Goal: Information Seeking & Learning: Learn about a topic

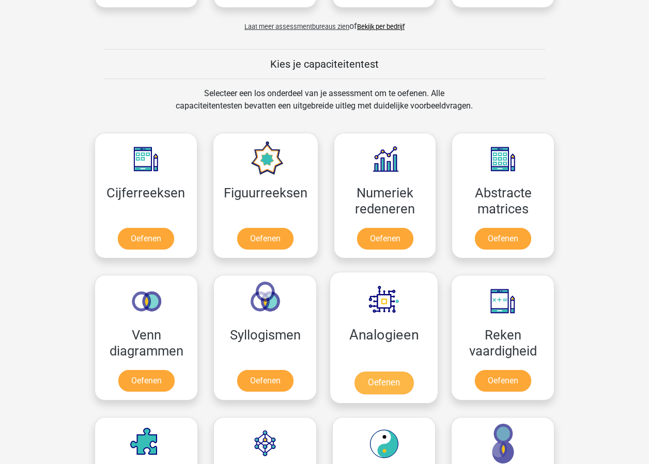
scroll to position [344, 0]
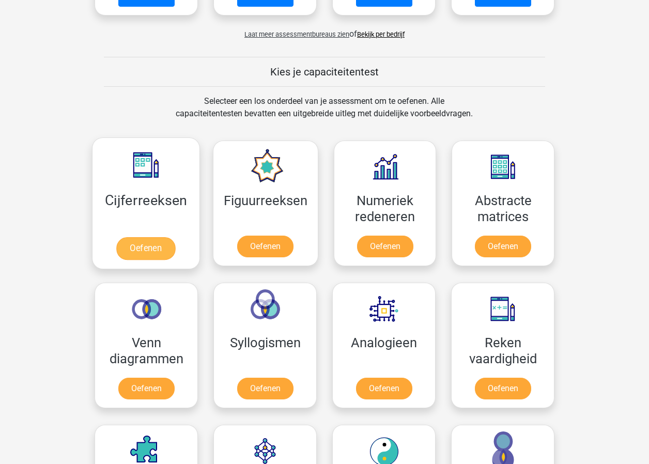
click at [162, 247] on link "Oefenen" at bounding box center [145, 248] width 59 height 23
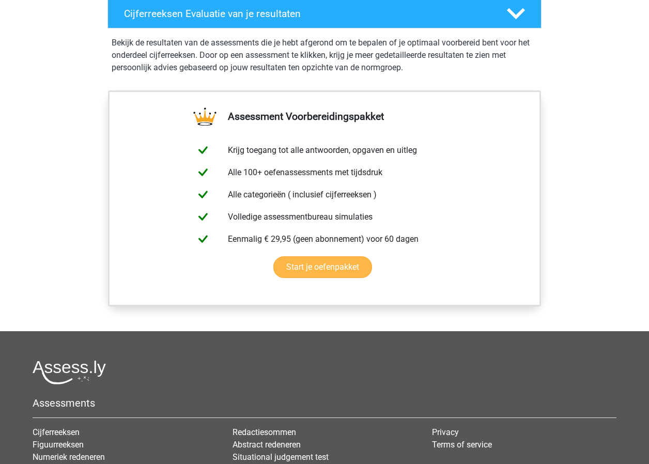
scroll to position [534, 0]
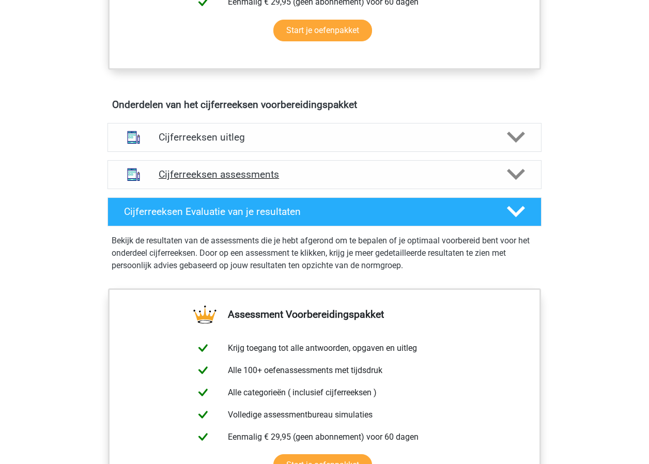
click at [305, 180] on h4 "Cijferreeksen assessments" at bounding box center [325, 174] width 332 height 12
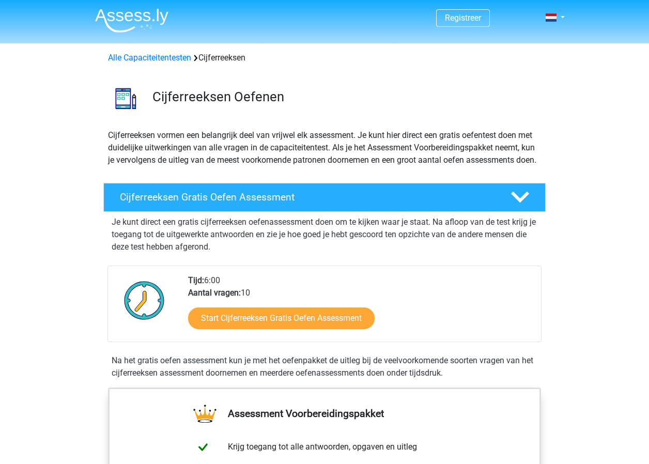
scroll to position [0, 0]
click at [476, 164] on p "Cijferreeksen vormen een belangrijk deel van vrijwel elk assessment. Je kunt hi…" at bounding box center [324, 147] width 433 height 37
click at [127, 19] on img at bounding box center [131, 20] width 73 height 24
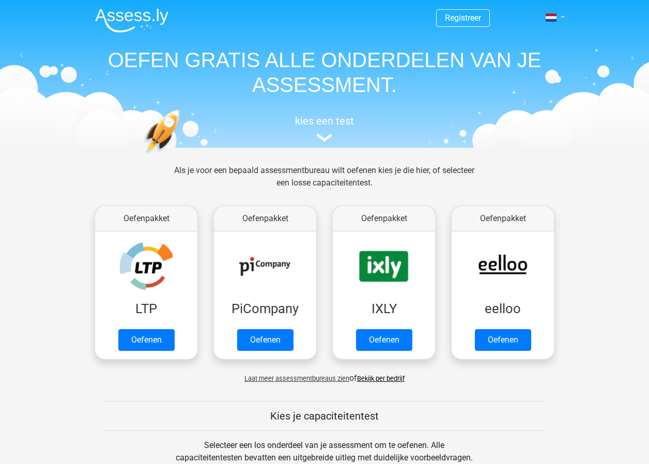
click at [562, 18] on link at bounding box center [552, 17] width 21 height 12
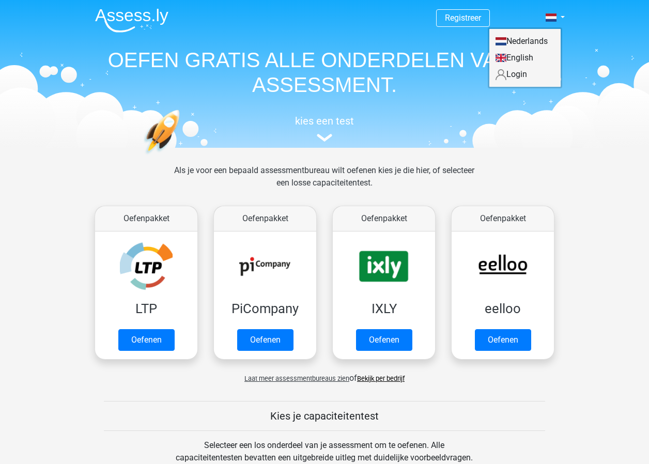
click at [525, 73] on link "Login" at bounding box center [524, 74] width 71 height 17
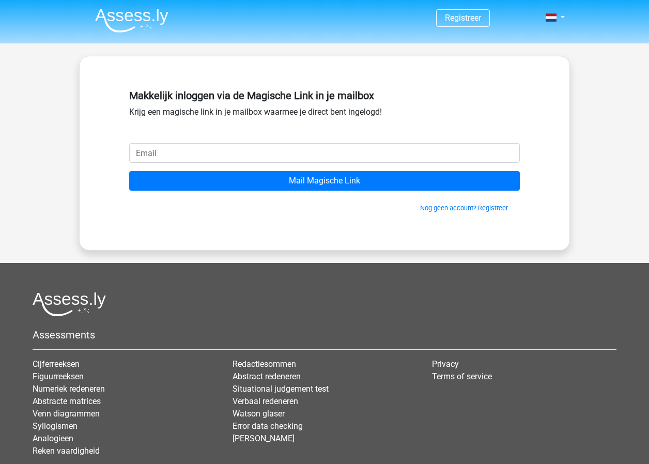
click at [356, 155] on input "email" at bounding box center [324, 153] width 391 height 20
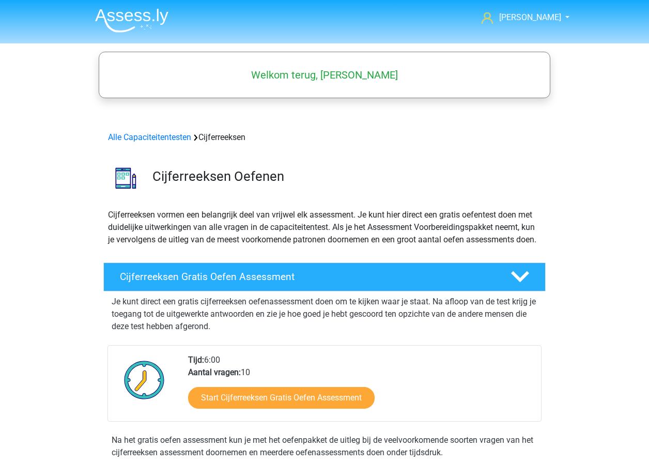
click at [128, 11] on img at bounding box center [131, 20] width 73 height 24
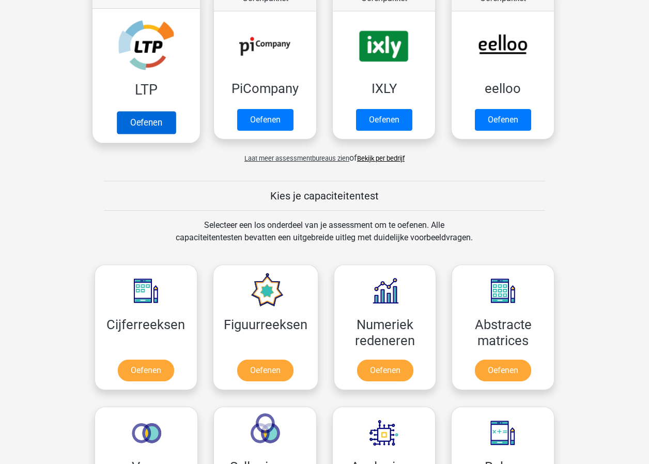
scroll to position [417, 0]
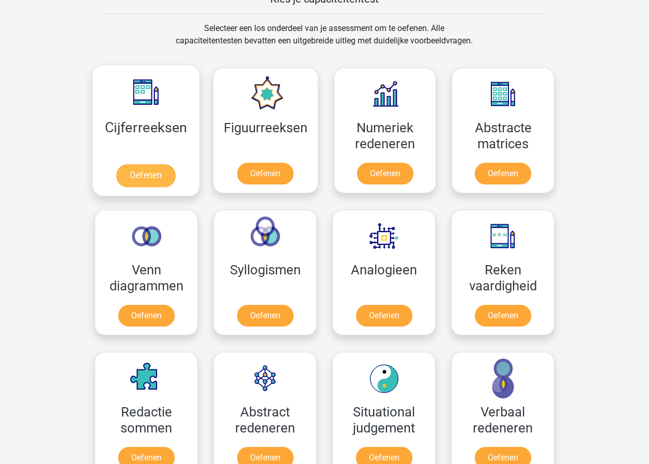
click at [137, 168] on link "Oefenen" at bounding box center [145, 175] width 59 height 23
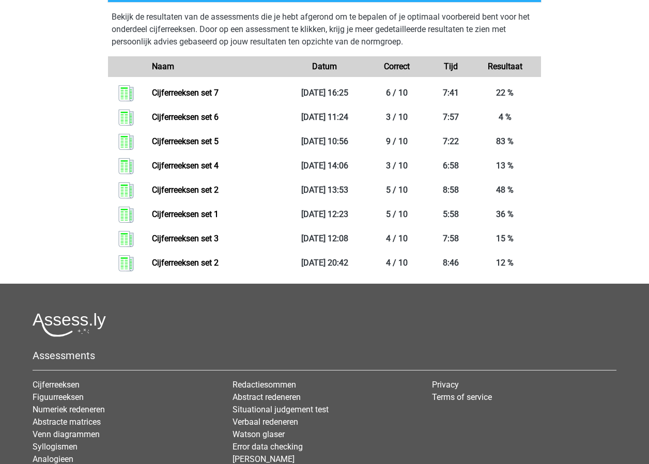
scroll to position [188, 0]
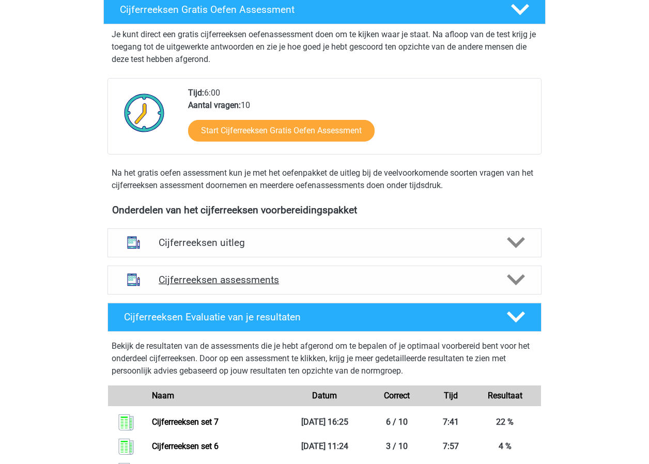
click at [260, 286] on h4 "Cijferreeksen assessments" at bounding box center [325, 280] width 332 height 12
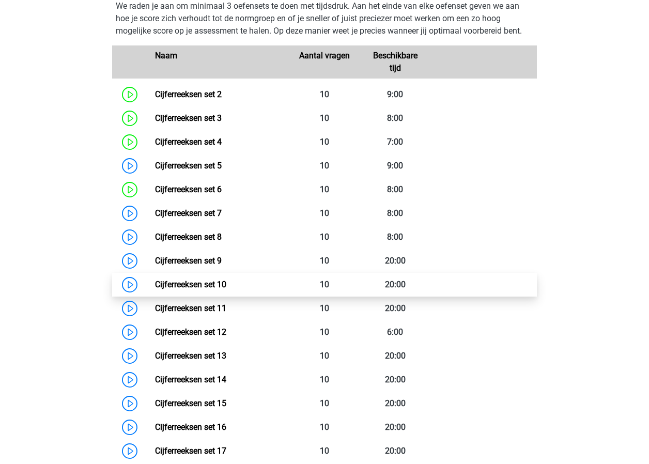
scroll to position [653, 0]
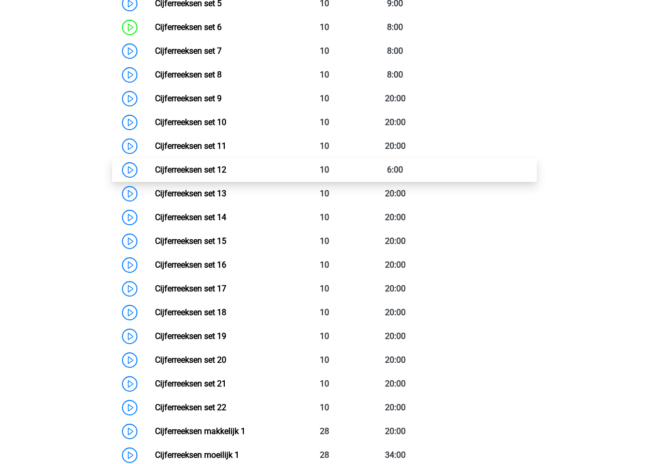
click at [187, 175] on link "Cijferreeksen set 12" at bounding box center [190, 170] width 71 height 10
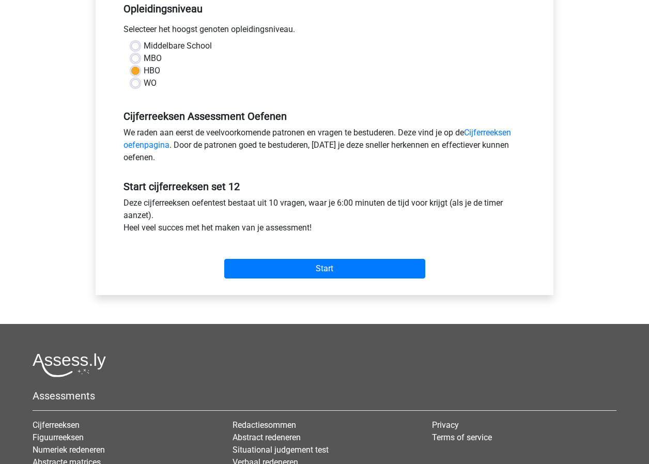
scroll to position [352, 0]
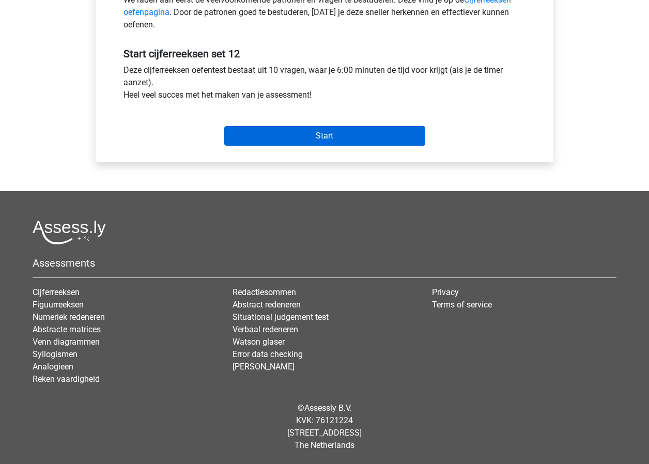
click at [326, 138] on input "Start" at bounding box center [324, 136] width 201 height 20
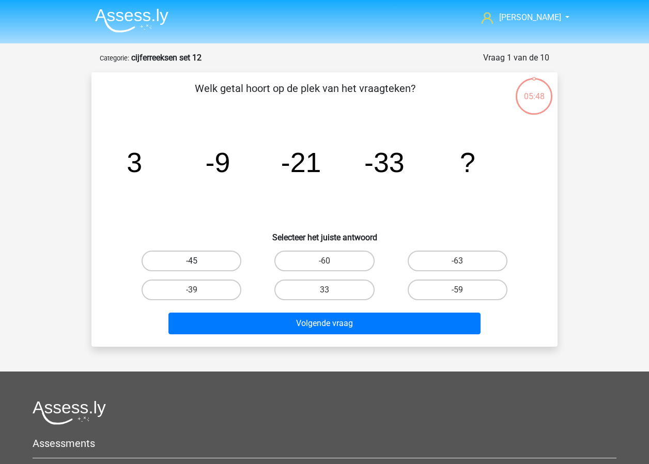
click at [187, 257] on label "-45" at bounding box center [192, 261] width 100 height 21
click at [192, 261] on input "-45" at bounding box center [195, 264] width 7 height 7
radio input "true"
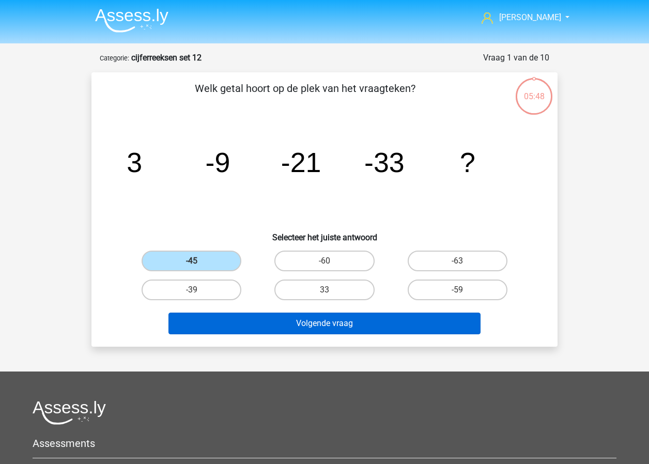
click at [278, 323] on button "Volgende vraag" at bounding box center [324, 324] width 313 height 22
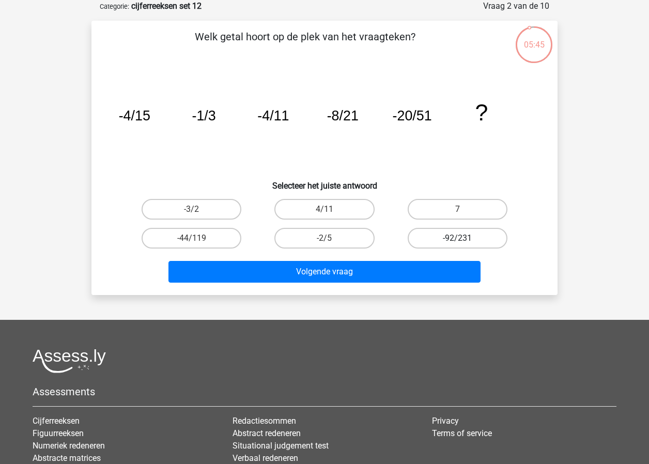
scroll to position [18, 0]
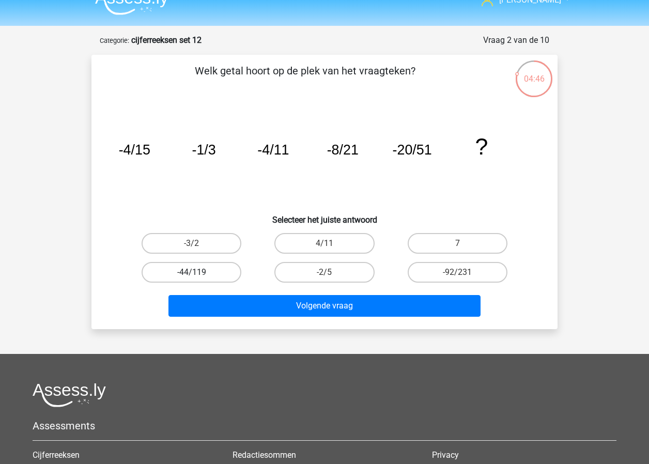
click at [176, 273] on label "-44/119" at bounding box center [192, 272] width 100 height 21
click at [192, 273] on input "-44/119" at bounding box center [195, 275] width 7 height 7
radio input "true"
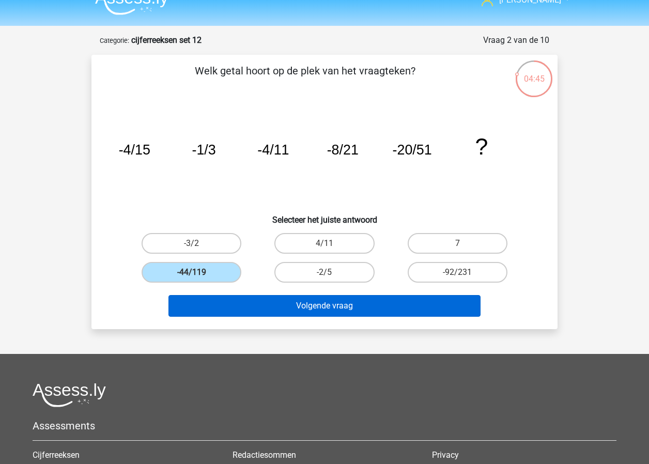
click at [265, 308] on button "Volgende vraag" at bounding box center [324, 306] width 313 height 22
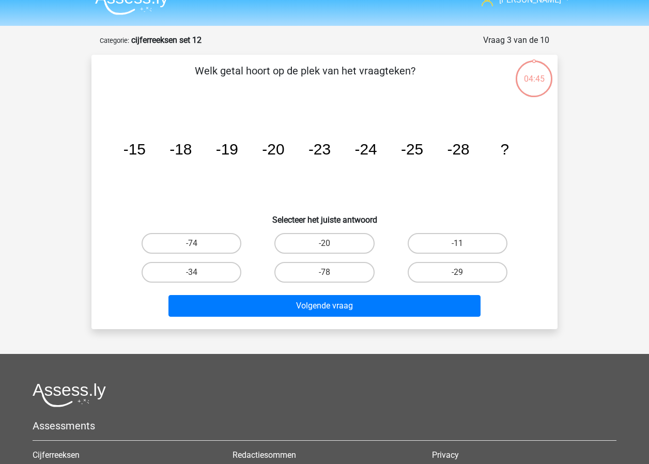
scroll to position [52, 0]
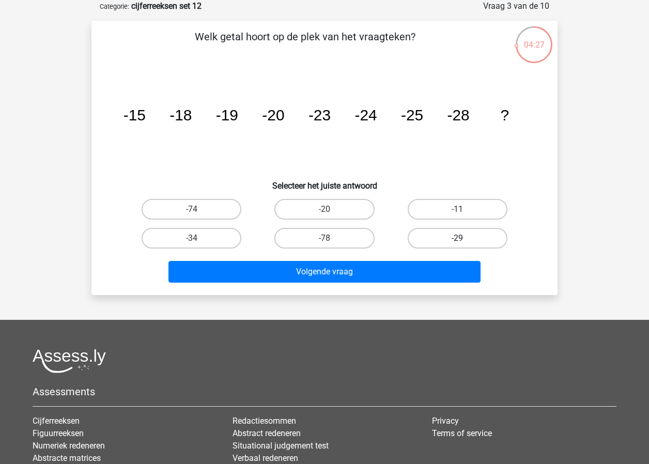
click at [430, 233] on label "-29" at bounding box center [458, 238] width 100 height 21
click at [457, 238] on input "-29" at bounding box center [460, 241] width 7 height 7
radio input "true"
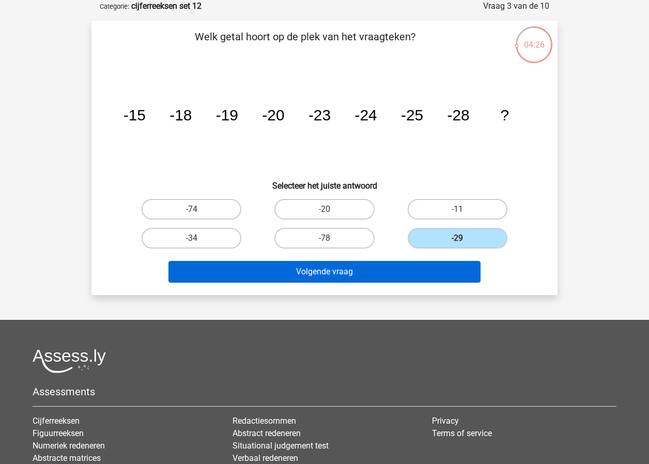
click at [421, 272] on button "Volgende vraag" at bounding box center [324, 272] width 313 height 22
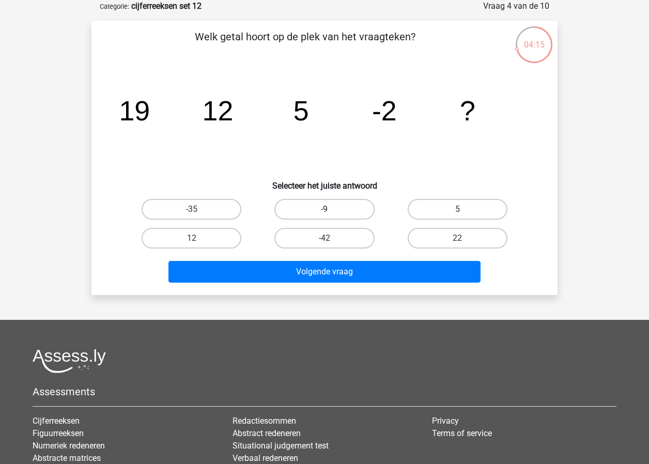
click at [316, 207] on label "-9" at bounding box center [324, 209] width 100 height 21
click at [324, 209] on input "-9" at bounding box center [327, 212] width 7 height 7
radio input "true"
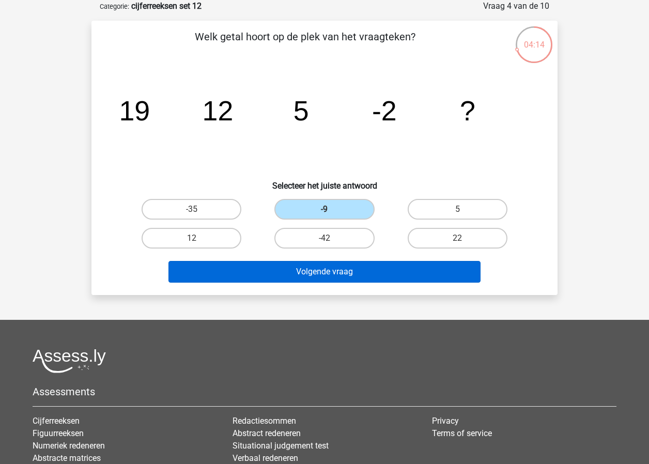
click at [341, 271] on button "Volgende vraag" at bounding box center [324, 272] width 313 height 22
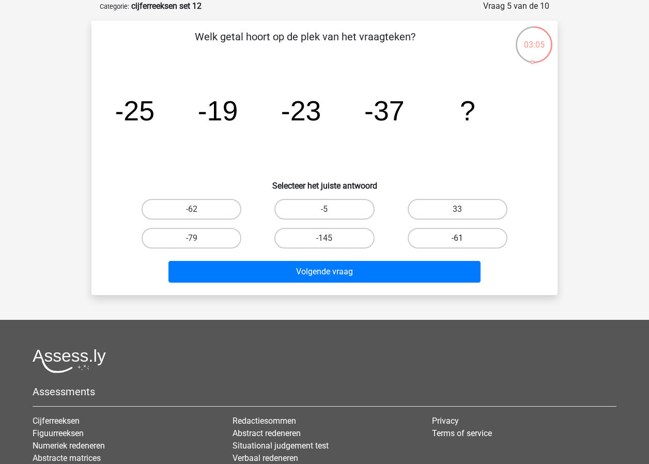
click at [486, 232] on label "-61" at bounding box center [458, 238] width 100 height 21
click at [464, 238] on input "-61" at bounding box center [460, 241] width 7 height 7
radio input "true"
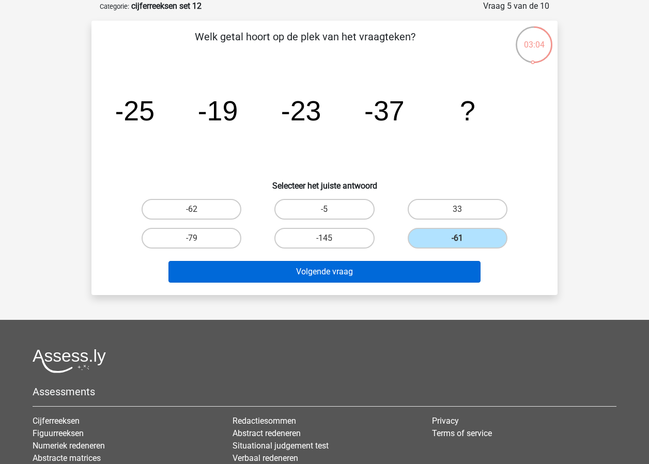
click at [430, 274] on button "Volgende vraag" at bounding box center [324, 272] width 313 height 22
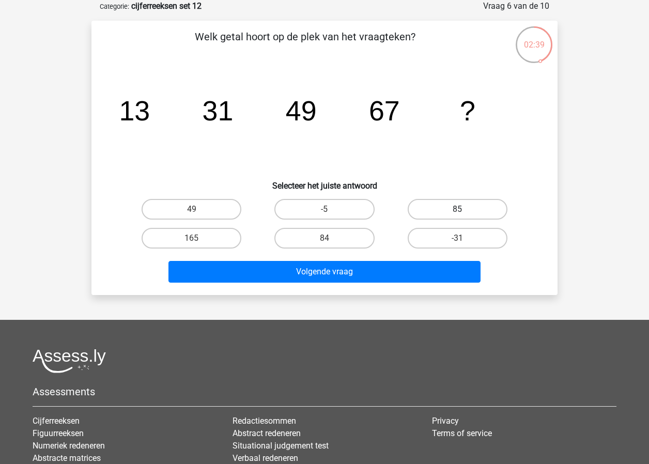
click at [453, 201] on label "85" at bounding box center [458, 209] width 100 height 21
click at [457, 209] on input "85" at bounding box center [460, 212] width 7 height 7
radio input "true"
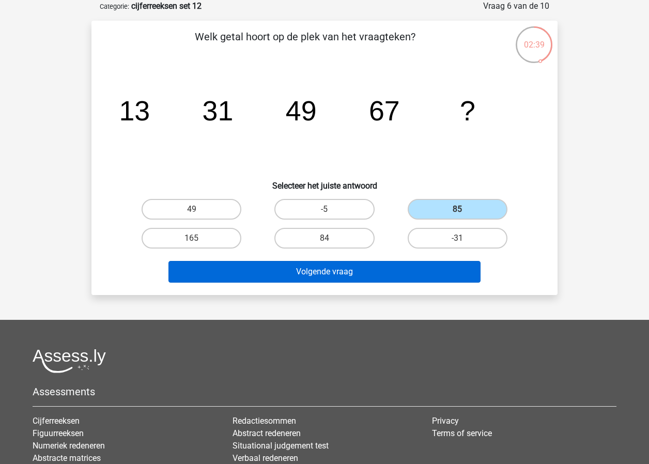
click at [413, 272] on button "Volgende vraag" at bounding box center [324, 272] width 313 height 22
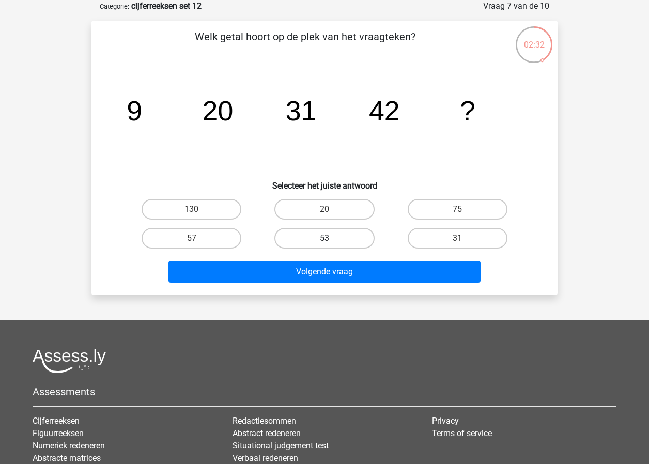
click at [321, 242] on label "53" at bounding box center [324, 238] width 100 height 21
click at [324, 242] on input "53" at bounding box center [327, 241] width 7 height 7
radio input "true"
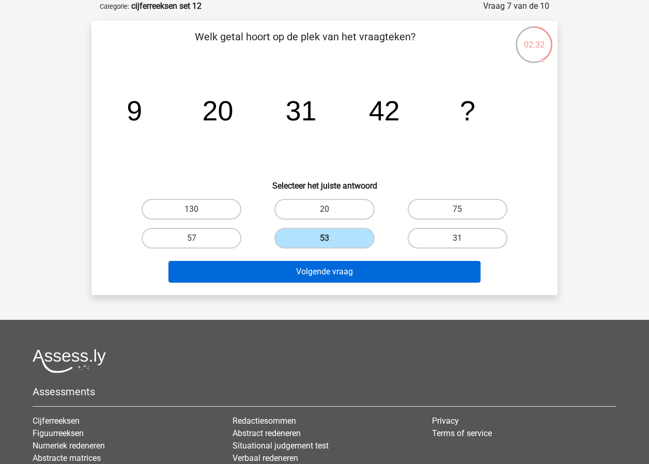
click at [327, 266] on button "Volgende vraag" at bounding box center [324, 272] width 313 height 22
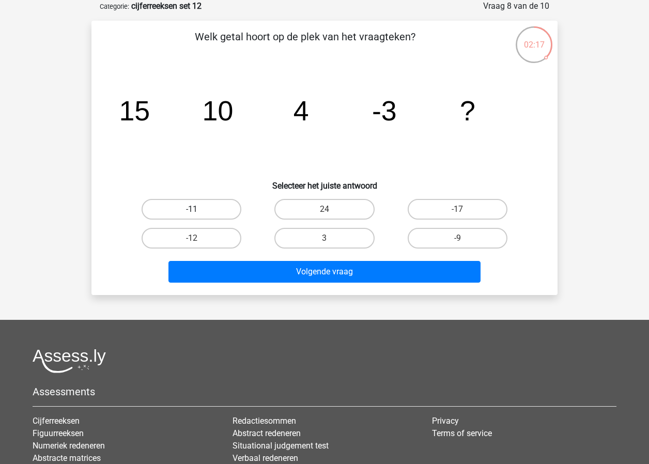
click at [196, 208] on label "-11" at bounding box center [192, 209] width 100 height 21
click at [196, 209] on input "-11" at bounding box center [195, 212] width 7 height 7
radio input "true"
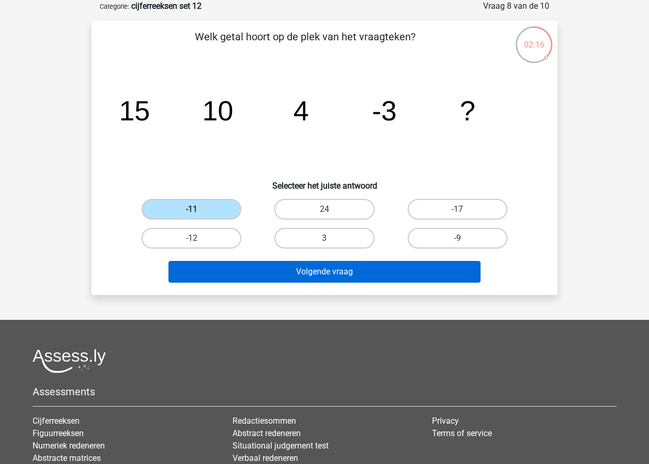
click at [290, 264] on button "Volgende vraag" at bounding box center [324, 272] width 313 height 22
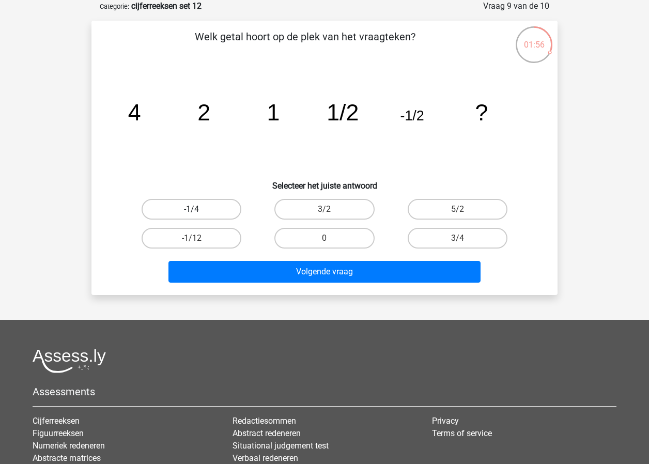
click at [200, 207] on label "-1/4" at bounding box center [192, 209] width 100 height 21
click at [198, 209] on input "-1/4" at bounding box center [195, 212] width 7 height 7
radio input "true"
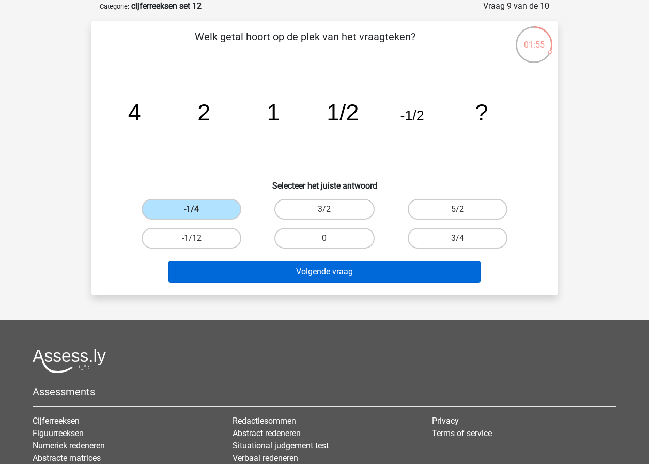
click at [322, 268] on button "Volgende vraag" at bounding box center [324, 272] width 313 height 22
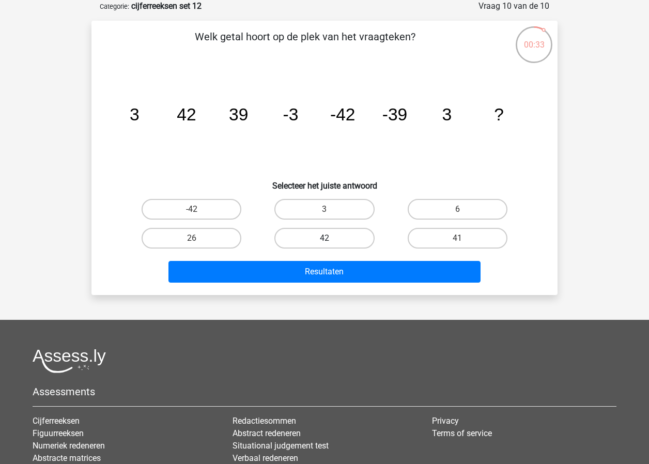
click at [344, 237] on label "42" at bounding box center [324, 238] width 100 height 21
click at [331, 238] on input "42" at bounding box center [327, 241] width 7 height 7
radio input "true"
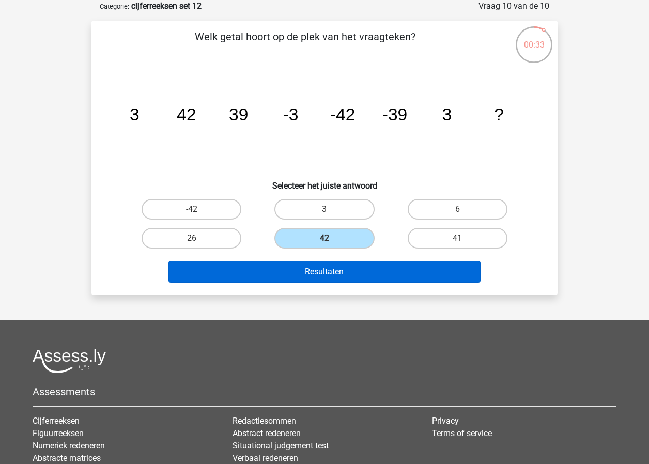
click at [352, 272] on button "Resultaten" at bounding box center [324, 272] width 313 height 22
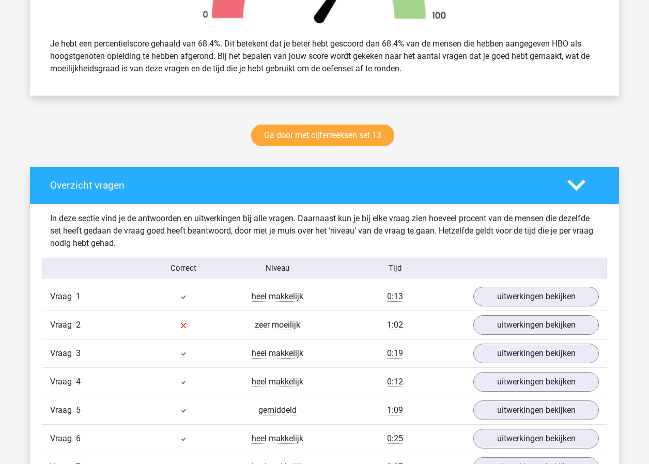
scroll to position [479, 0]
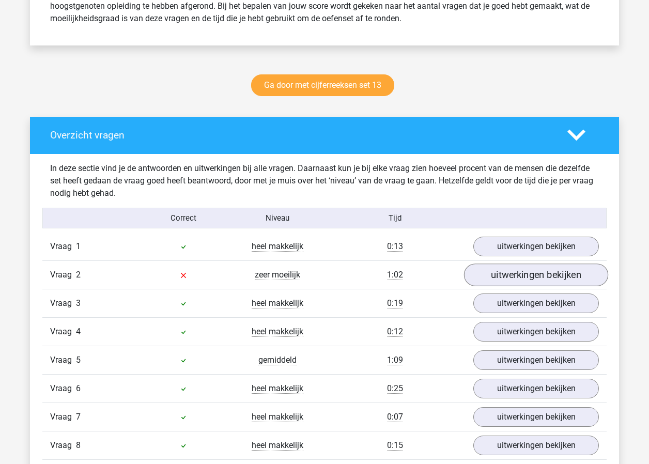
click at [517, 273] on link "uitwerkingen bekijken" at bounding box center [536, 275] width 144 height 23
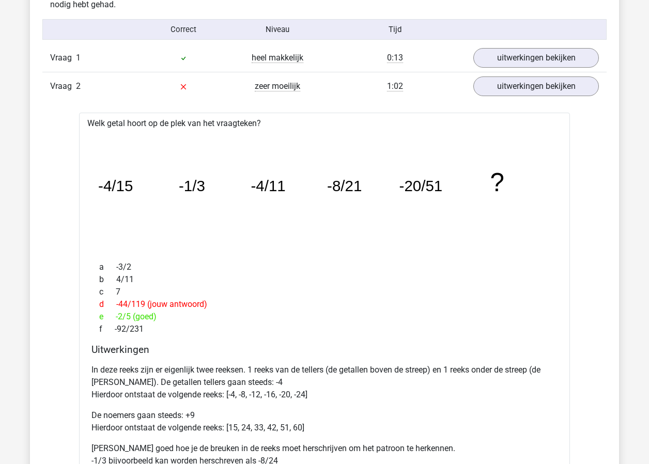
scroll to position [948, 0]
